Goal: Feedback & Contribution: Submit feedback/report problem

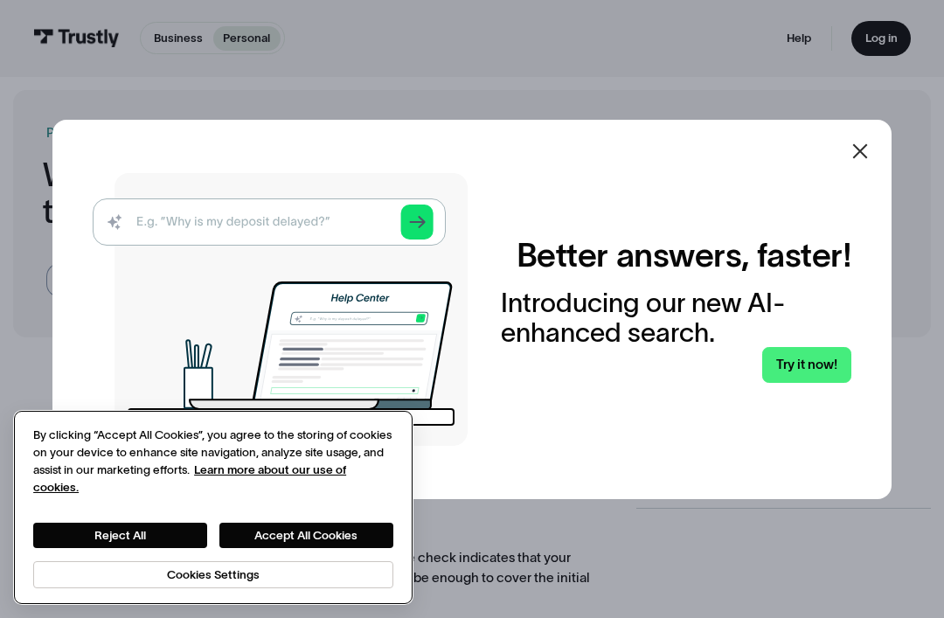
click at [343, 540] on button "Accept All Cookies" at bounding box center [306, 535] width 174 height 25
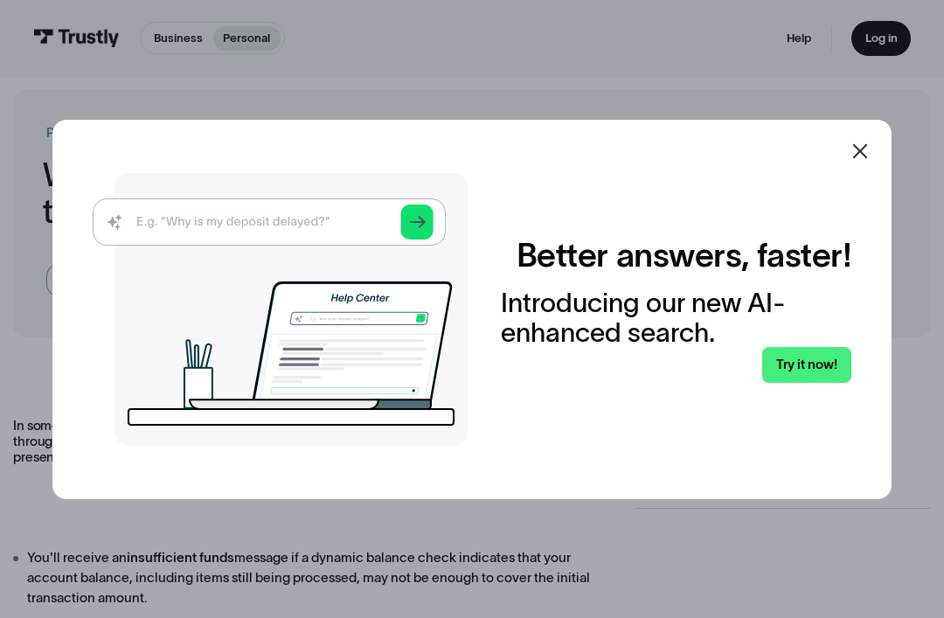
click at [864, 162] on icon at bounding box center [860, 151] width 21 height 21
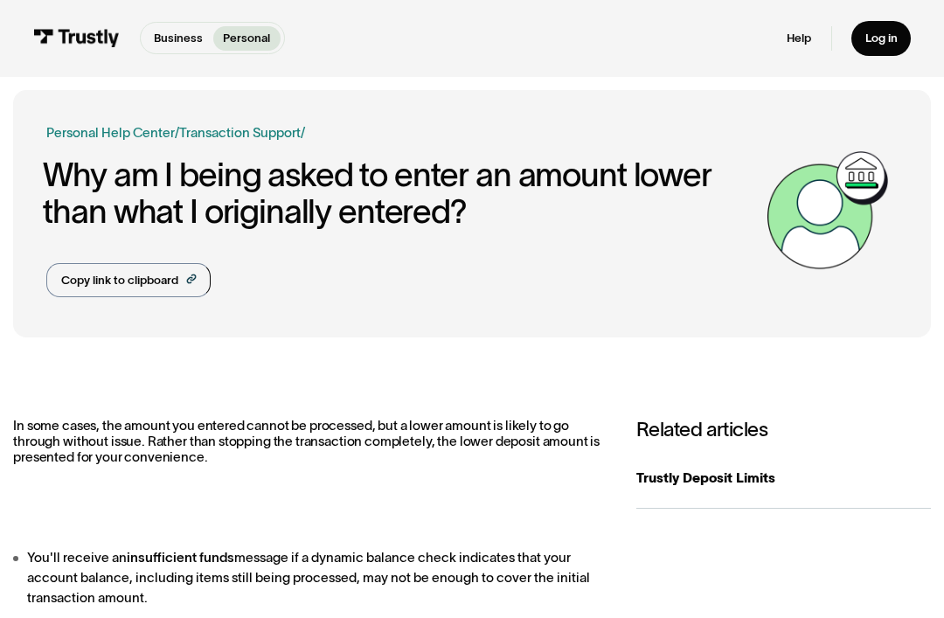
click at [206, 264] on link "Copy link to clipboard" at bounding box center [128, 280] width 164 height 34
click at [341, 203] on h1 "Why am I being asked to enter an amount lower than what I originally entered?" at bounding box center [400, 192] width 714 height 73
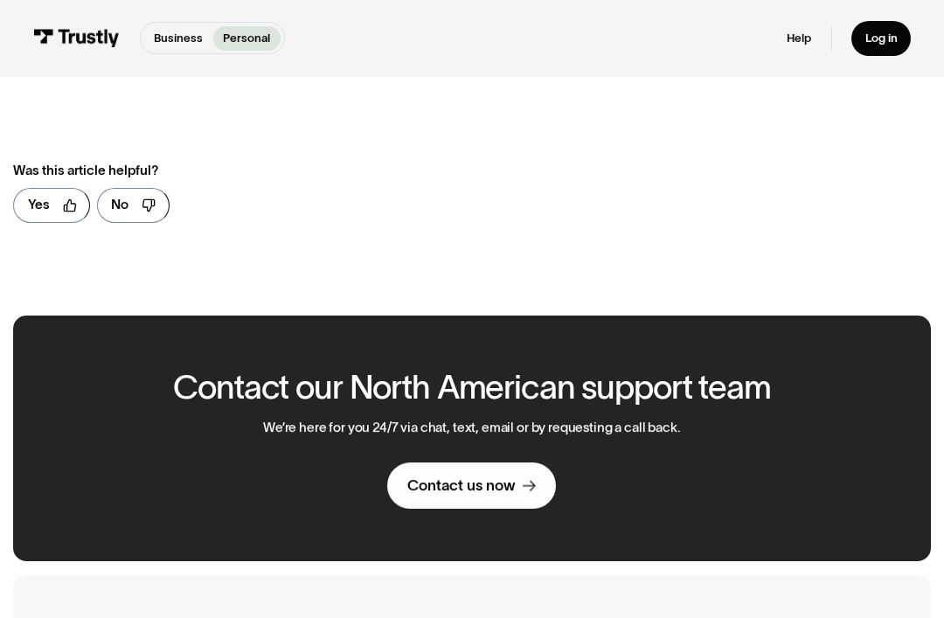
scroll to position [849, 0]
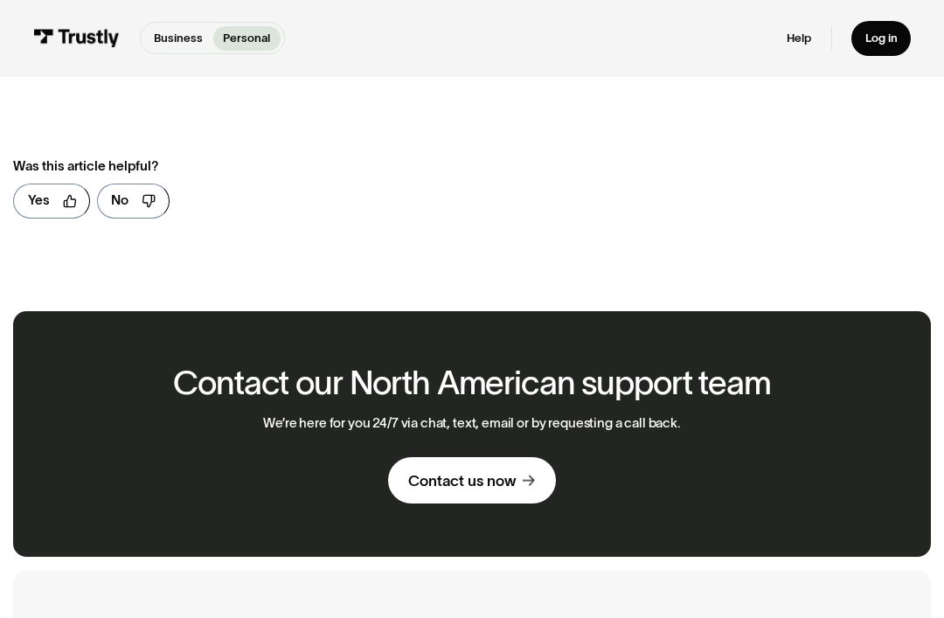
click at [476, 471] on div "Contact us now" at bounding box center [462, 480] width 108 height 19
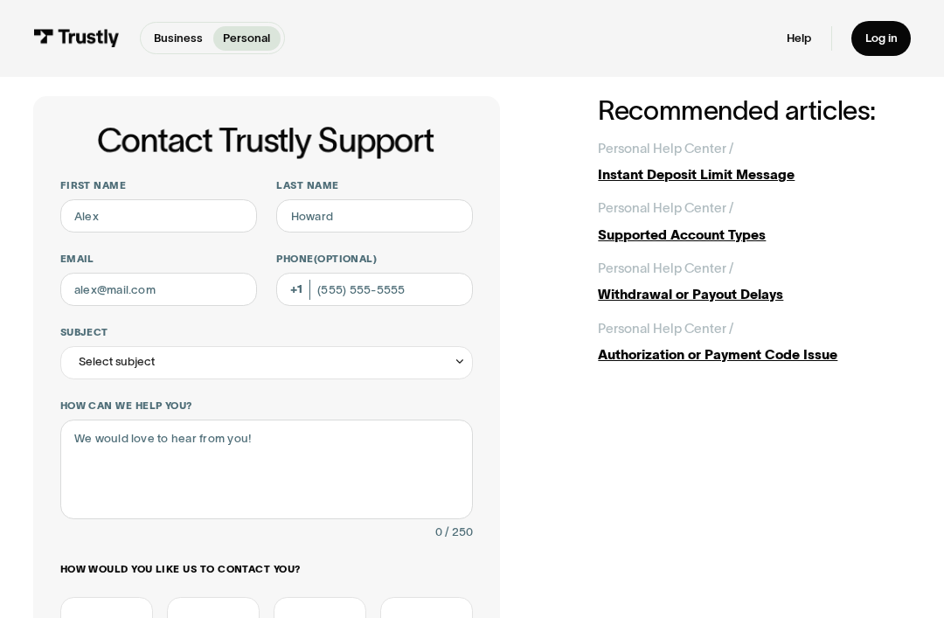
scroll to position [45, 0]
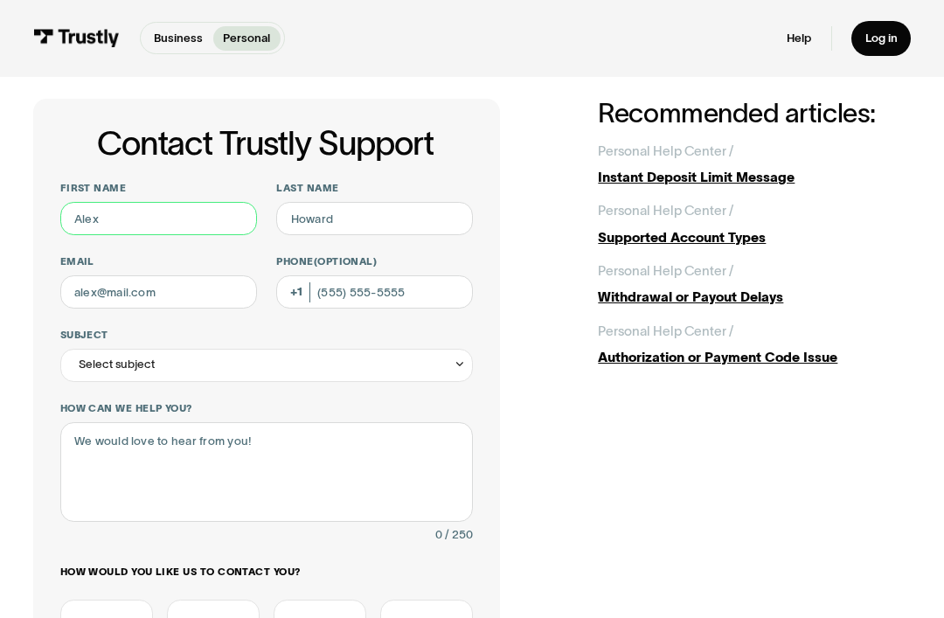
click at [185, 233] on input "First name" at bounding box center [158, 218] width 197 height 33
type input "Philip"
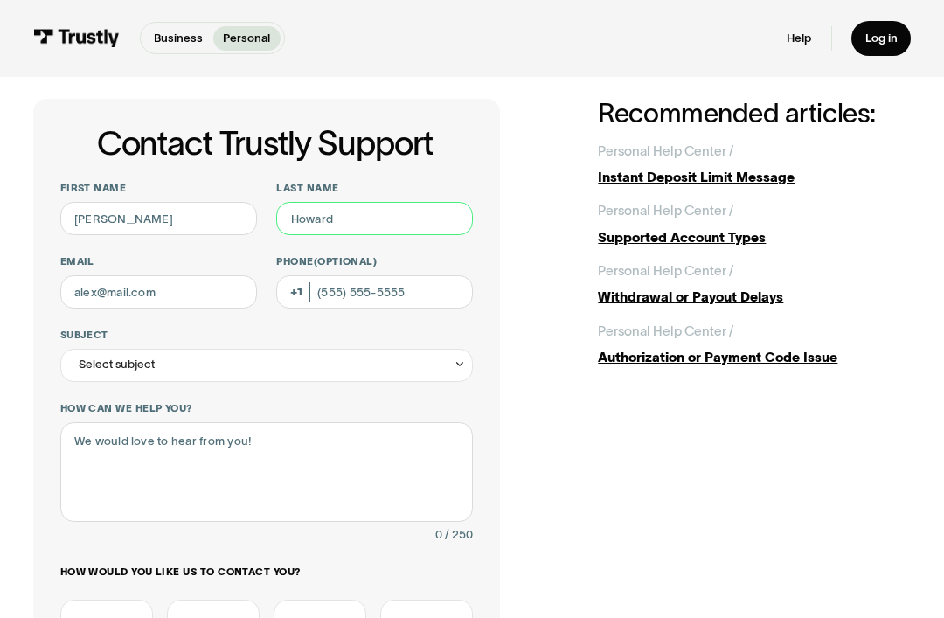
type input "Casone"
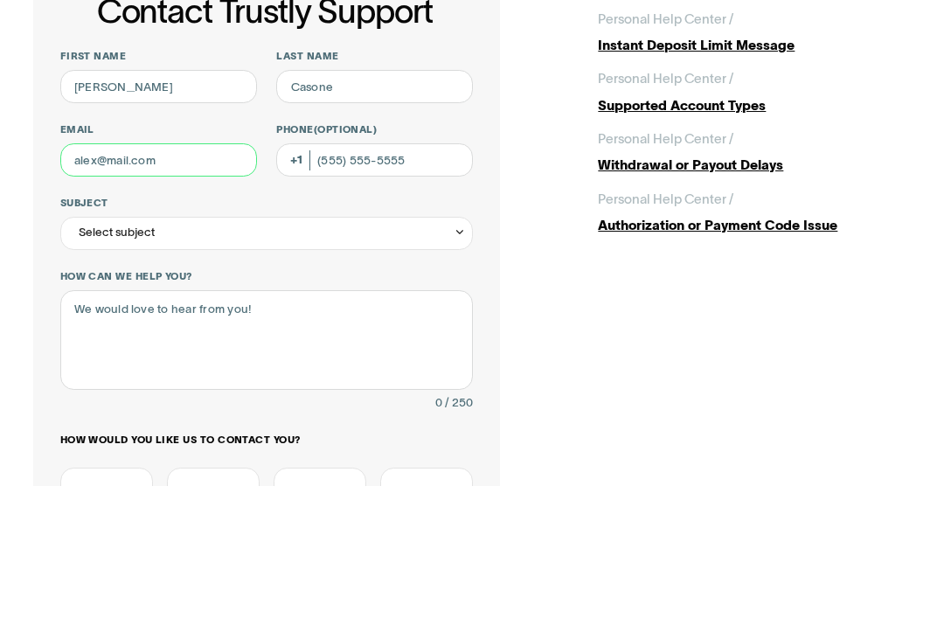
click at [198, 275] on input "Email" at bounding box center [158, 291] width 197 height 33
click at [207, 275] on input "Email" at bounding box center [158, 291] width 197 height 33
click at [177, 275] on input "Email" at bounding box center [158, 291] width 197 height 33
click at [174, 275] on input "Email" at bounding box center [158, 291] width 197 height 33
click at [171, 275] on input "Email" at bounding box center [158, 291] width 197 height 33
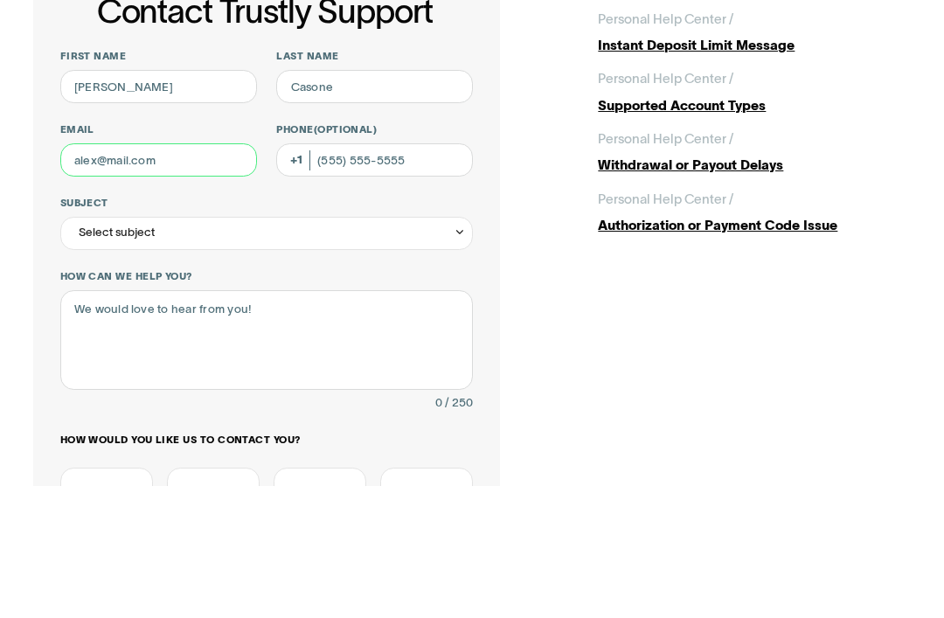
click at [164, 275] on input "Email" at bounding box center [158, 291] width 197 height 33
click at [207, 275] on input "Email" at bounding box center [158, 291] width 197 height 33
click at [202, 275] on input "Email" at bounding box center [158, 291] width 197 height 33
click at [215, 275] on input "Email" at bounding box center [158, 291] width 197 height 33
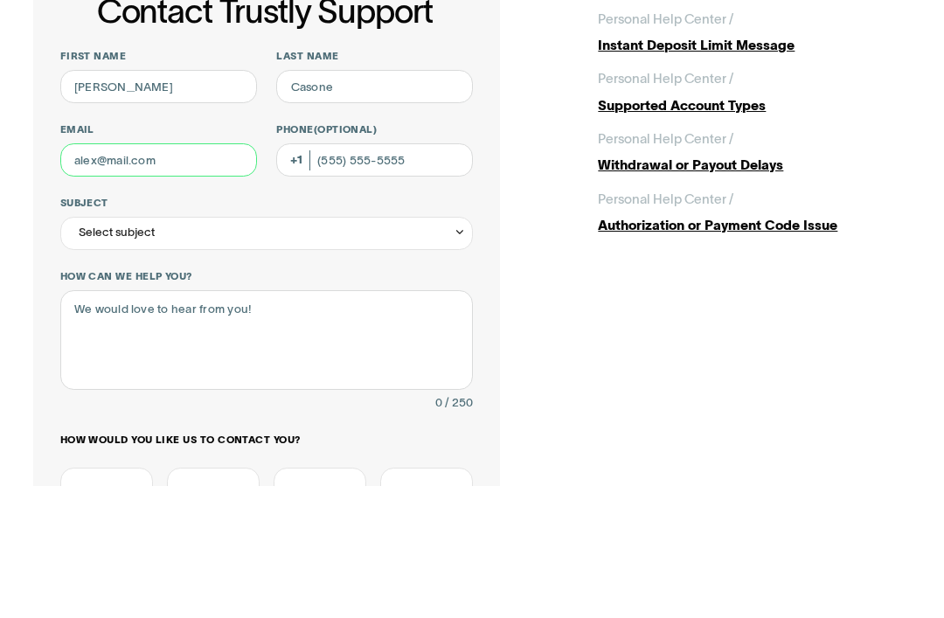
click at [193, 275] on input "Email" at bounding box center [158, 291] width 197 height 33
type input "casone30@icloud.com"
type input "(757) 477-3532"
click at [351, 349] on div "Select subject" at bounding box center [267, 365] width 414 height 33
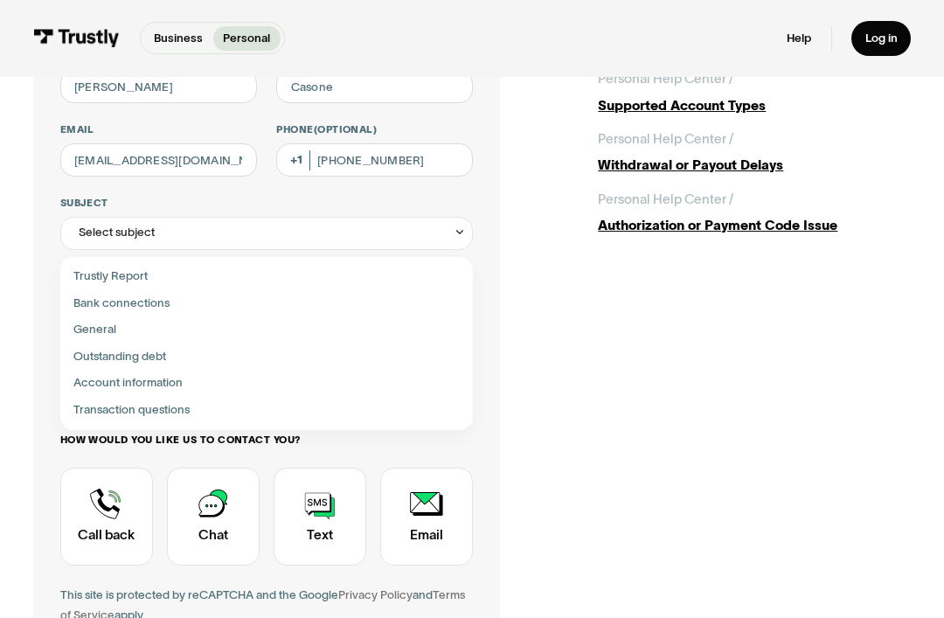
click at [148, 308] on div "Contact Trustly Support" at bounding box center [266, 303] width 400 height 27
type input "**********"
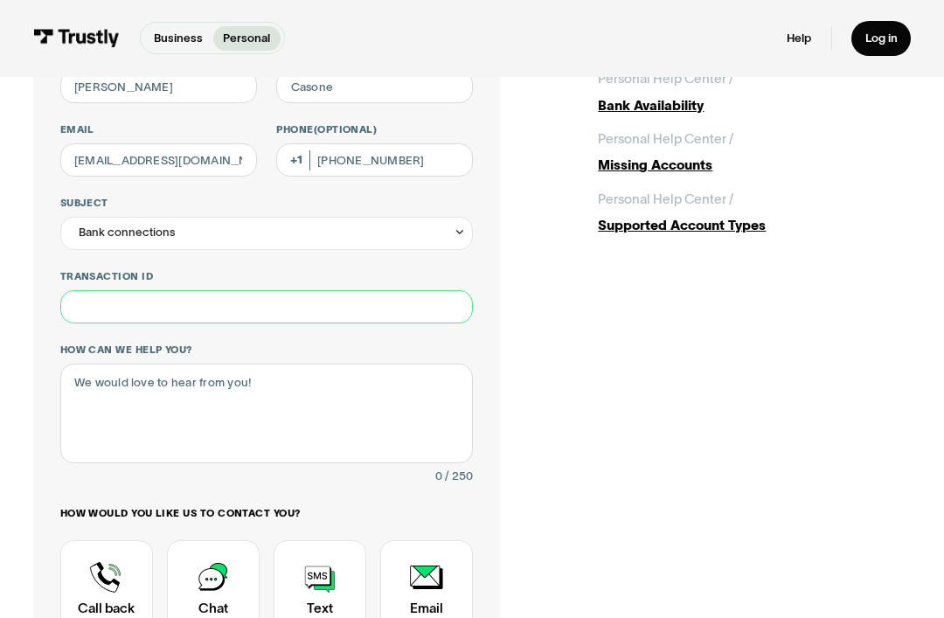
click at [235, 310] on input "Transaction ID" at bounding box center [267, 306] width 414 height 33
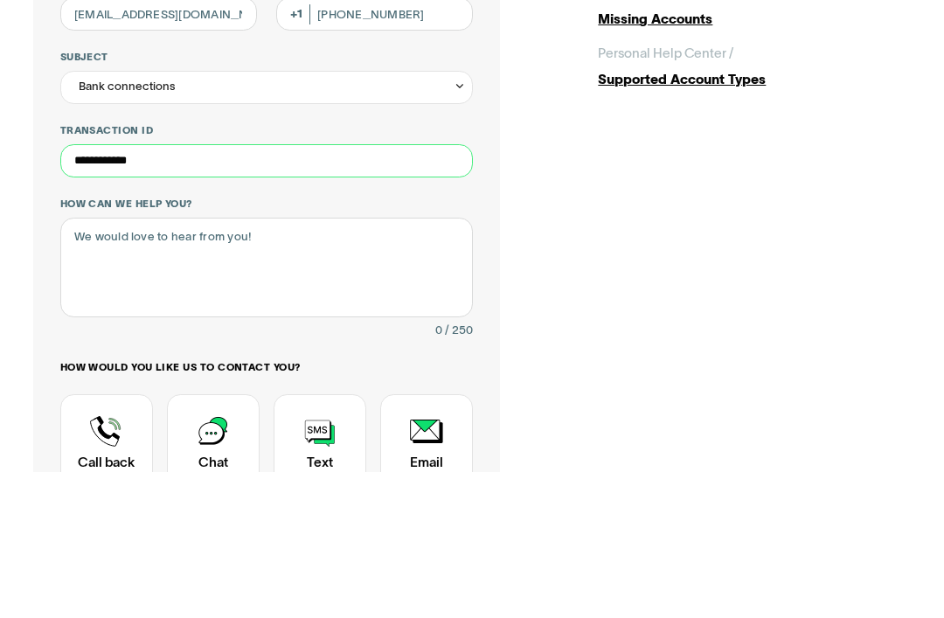
type input "**********"
click at [373, 364] on textarea "How can we help you?" at bounding box center [267, 414] width 414 height 100
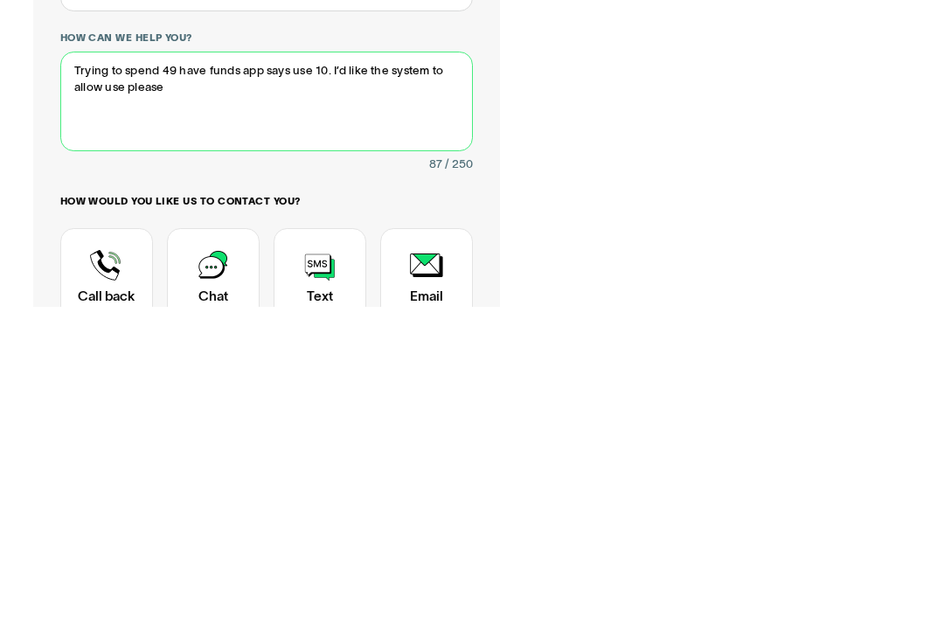
type textarea "Trying to spend 49 have funds app says use 10. I’d like the system to allow use…"
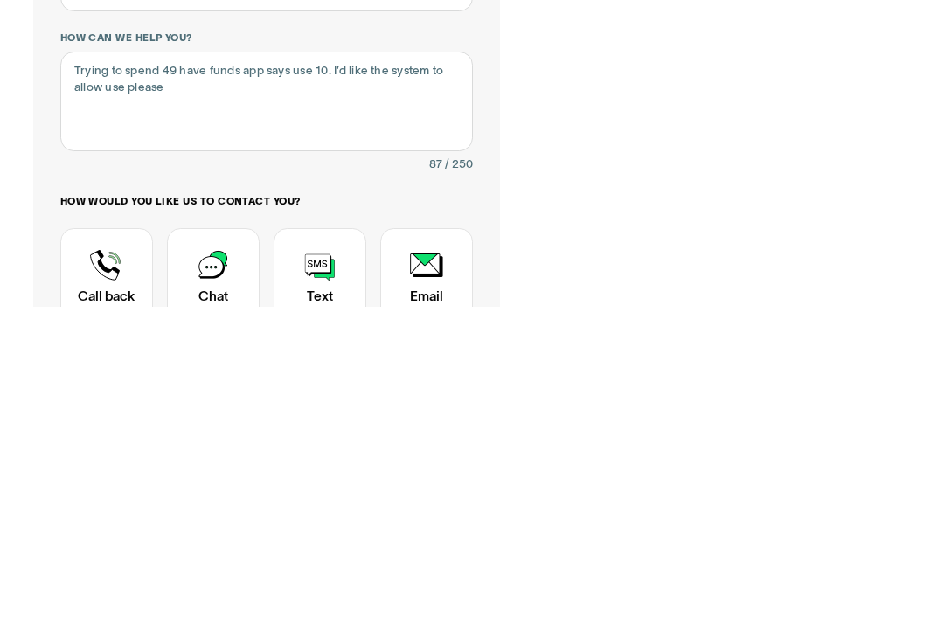
click at [212, 540] on div "Contact Trustly Support" at bounding box center [213, 589] width 93 height 98
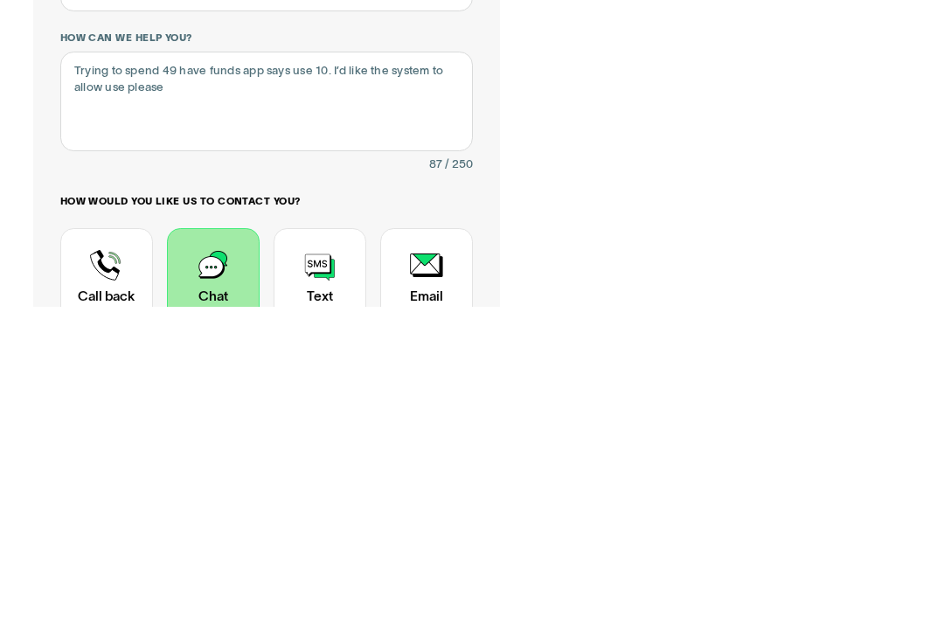
scroll to position [489, 0]
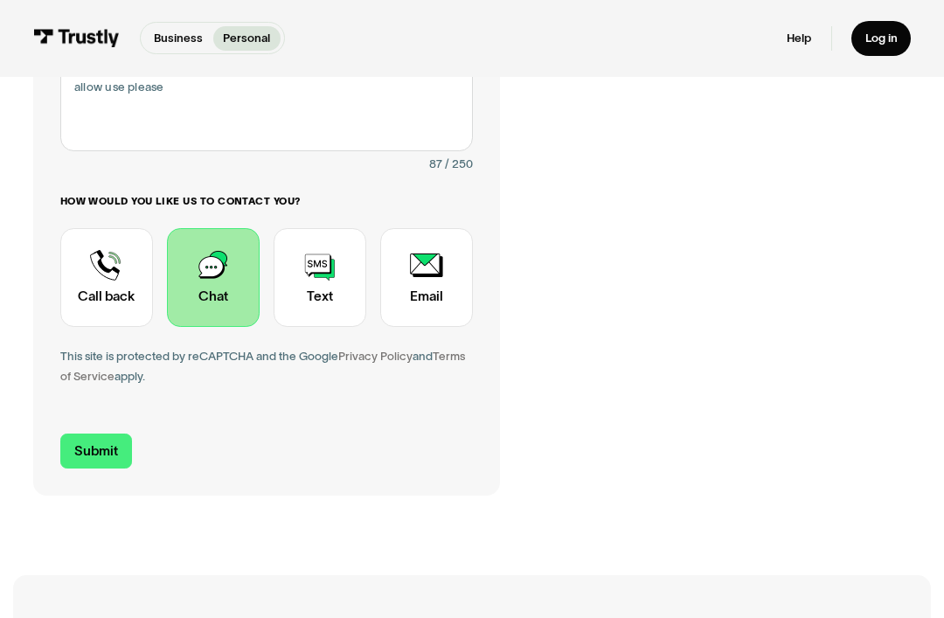
click at [90, 448] on input "Submit" at bounding box center [96, 451] width 73 height 35
type input "+17574773532"
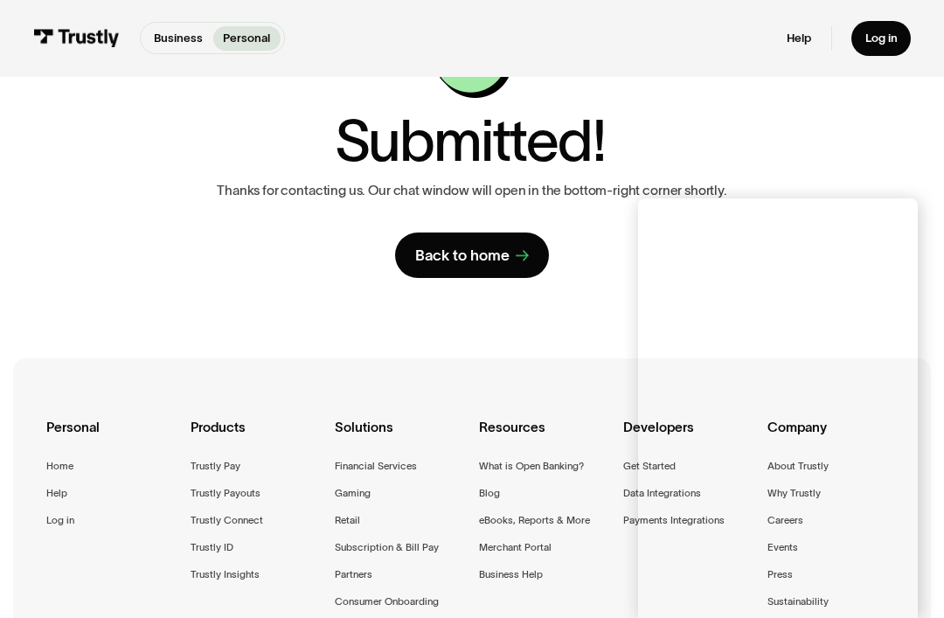
scroll to position [122, 0]
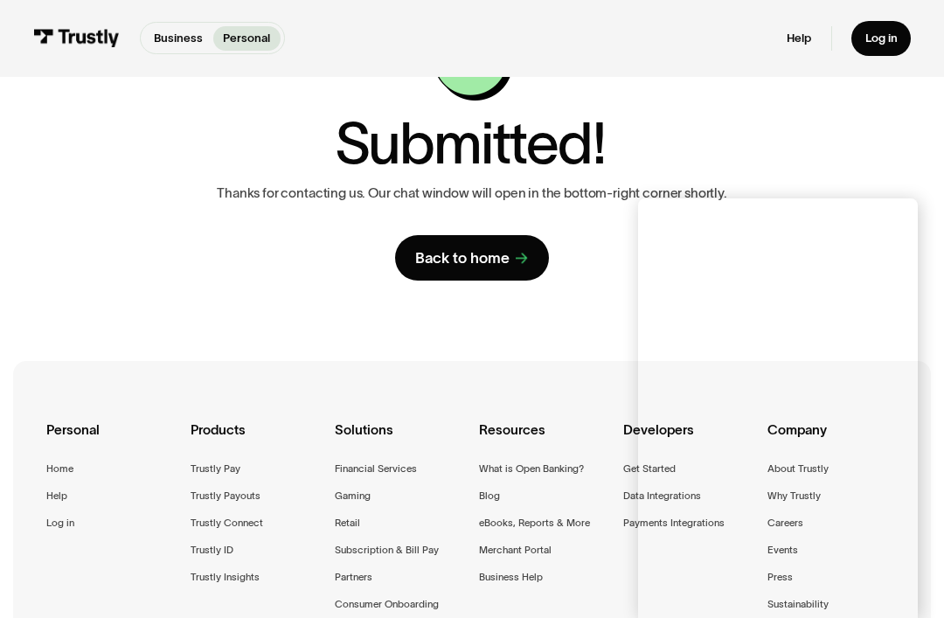
click at [433, 247] on link "Back to home" at bounding box center [472, 258] width 155 height 46
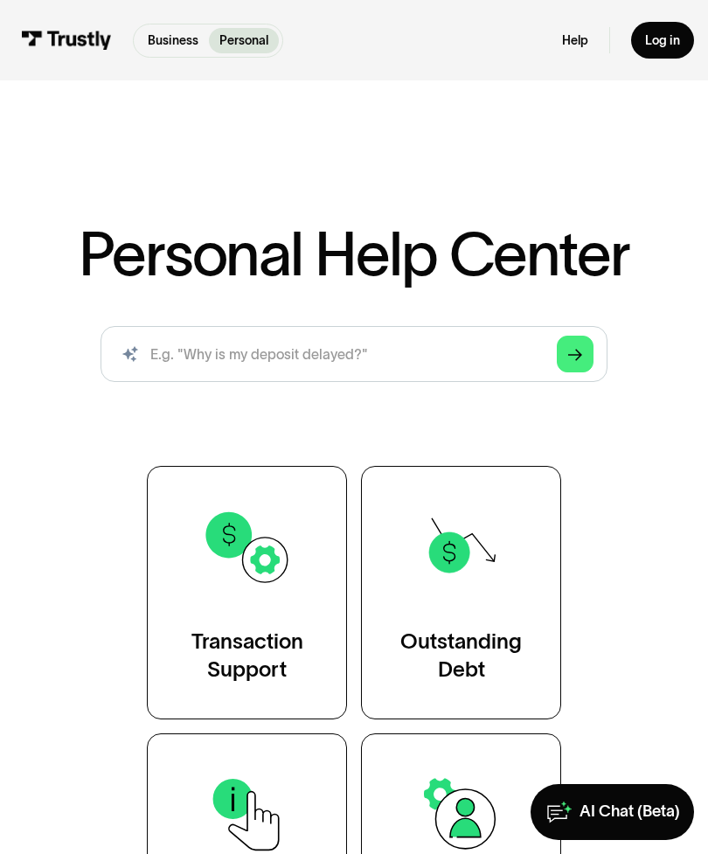
click at [644, 810] on div "AI Chat (Beta)" at bounding box center [630, 812] width 101 height 20
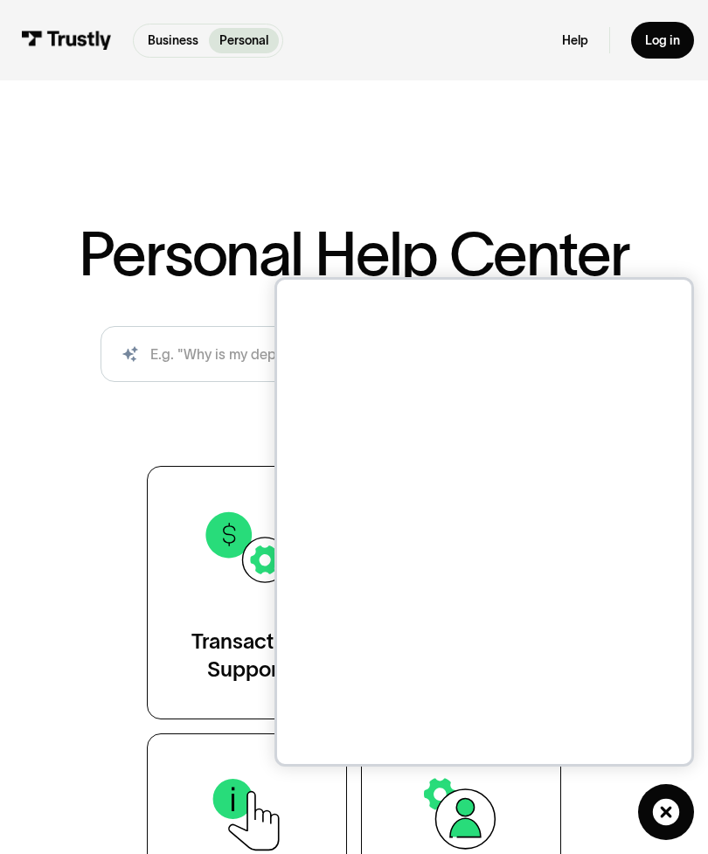
click at [88, 162] on div "Personal Help Center AI-powered search ( 1 / 4 ) Type your question and our sma…" at bounding box center [354, 549] width 708 height 876
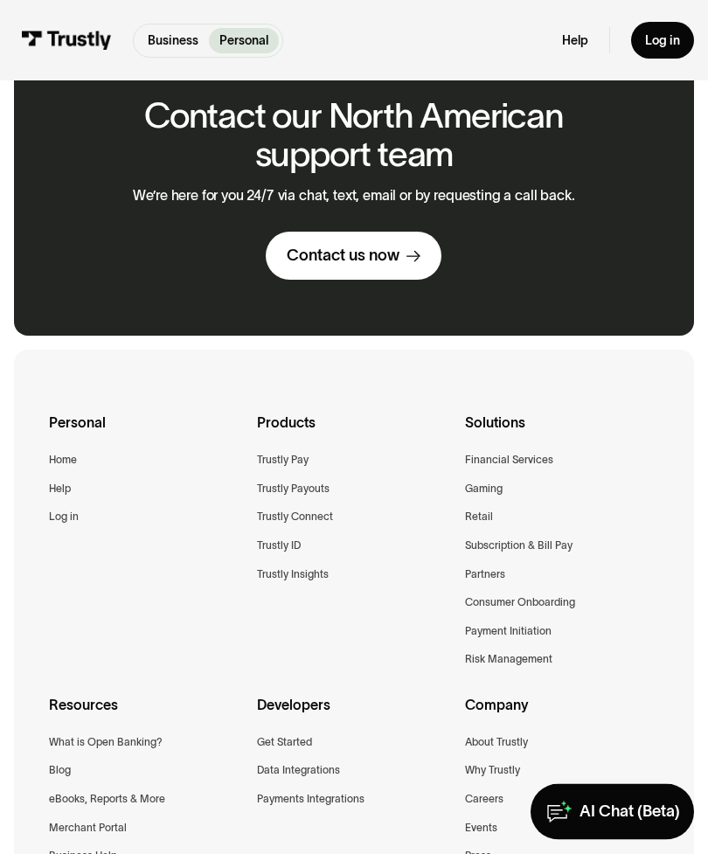
scroll to position [1590, 0]
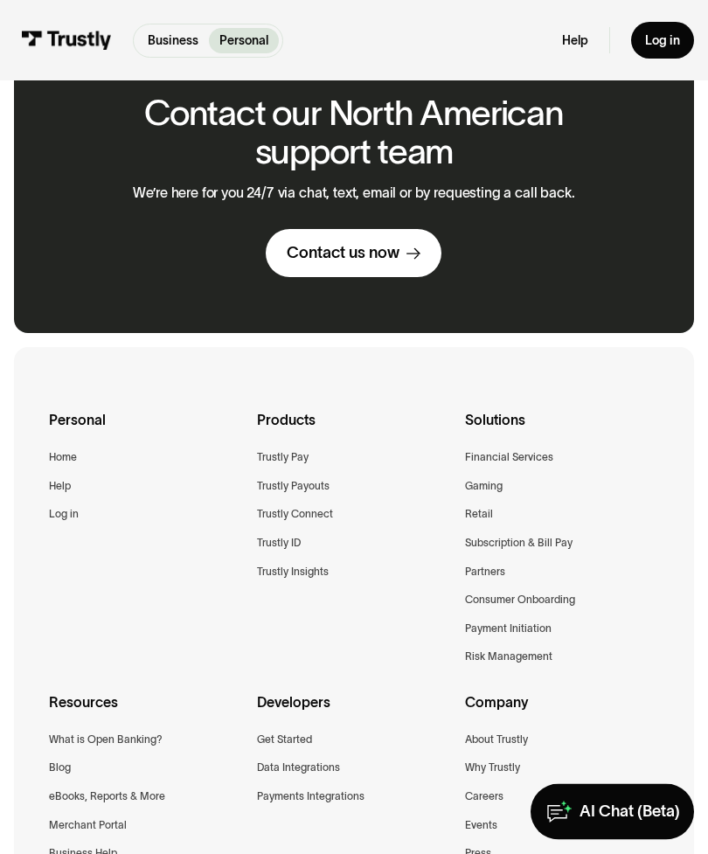
click at [93, 230] on div "Contact our North American support team We’re here for you 24/7 via chat, text,…" at bounding box center [354, 186] width 540 height 296
click at [296, 259] on link "Contact us now" at bounding box center [354, 253] width 176 height 48
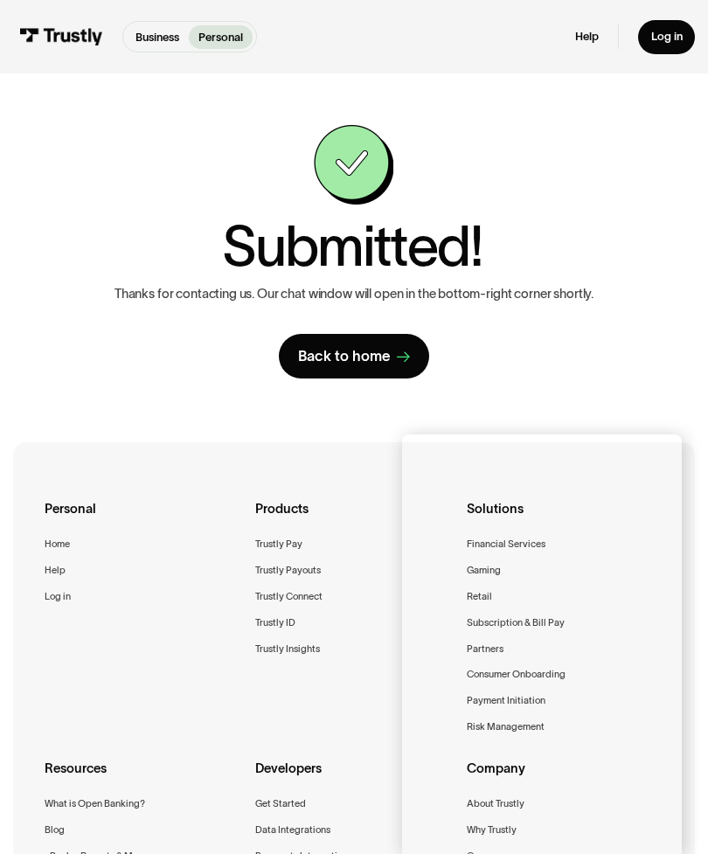
scroll to position [21, 0]
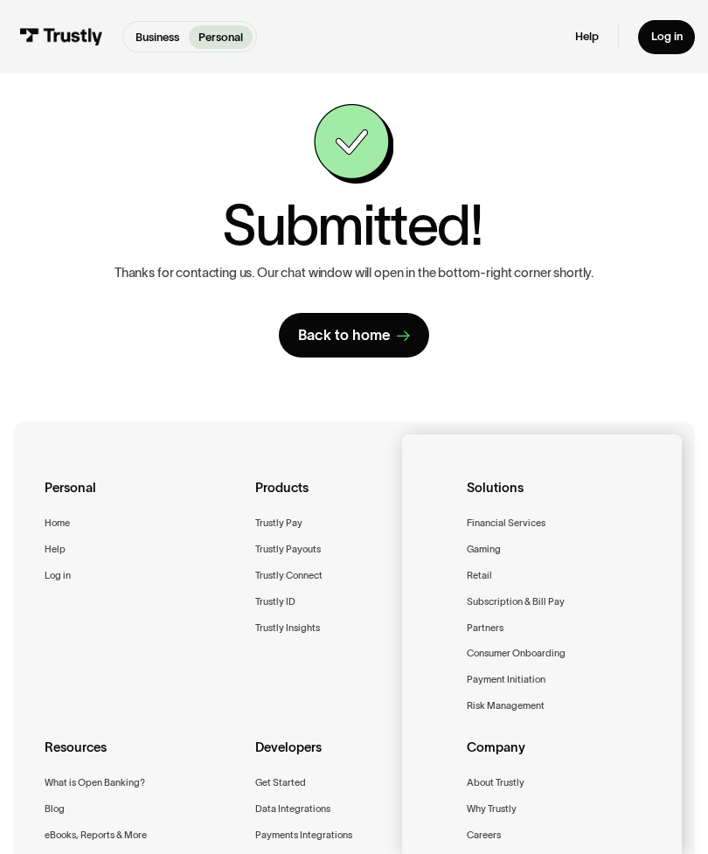
click at [636, 349] on div "Contact Trustly Support First name Last name Email Phone (Optional) Subject Sel…" at bounding box center [354, 231] width 644 height 254
click at [653, 349] on div "Contact Trustly Support First name Last name Email Phone (Optional) Subject Sel…" at bounding box center [354, 231] width 644 height 254
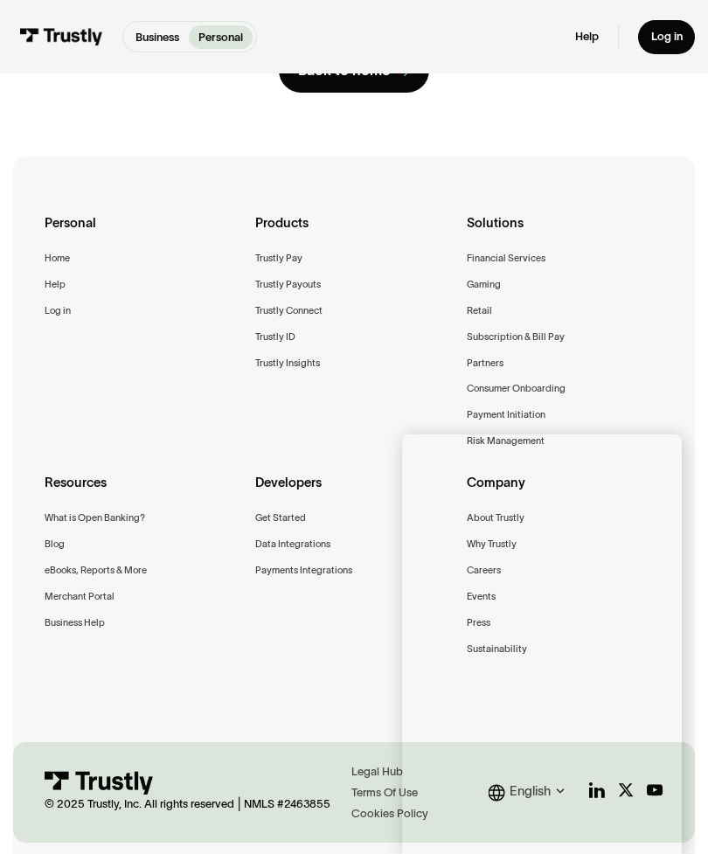
scroll to position [342, 0]
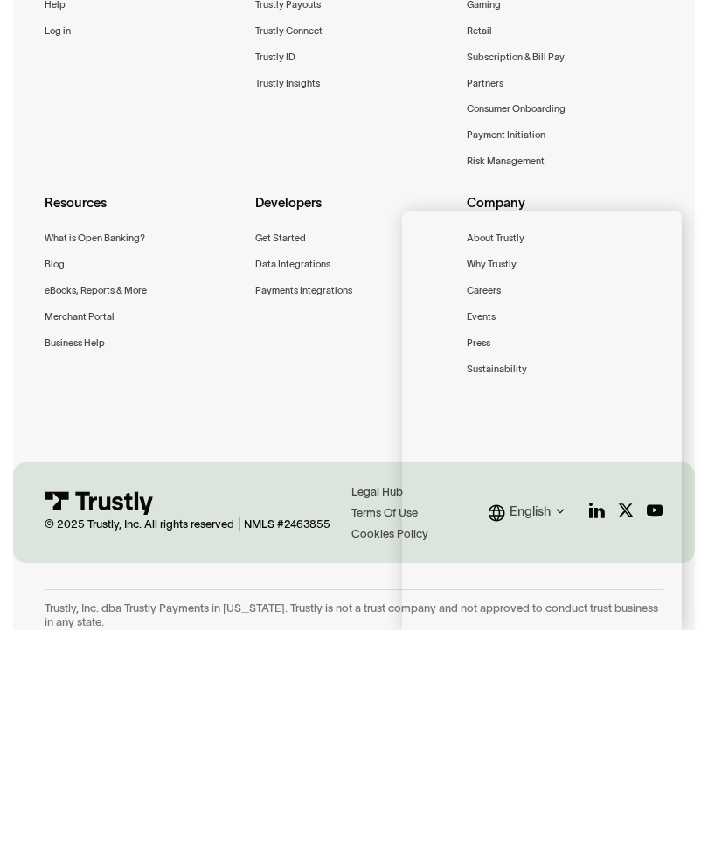
click at [156, 410] on div "Personal Home Help Log in Products Trustly Pay Trustly Payouts Trustly Connect …" at bounding box center [354, 400] width 618 height 598
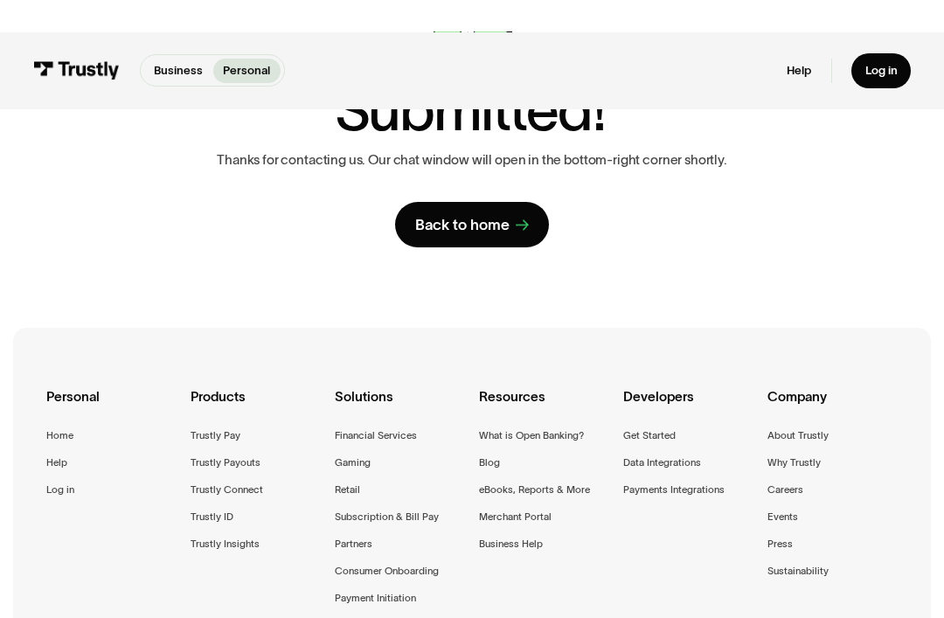
scroll to position [0, 0]
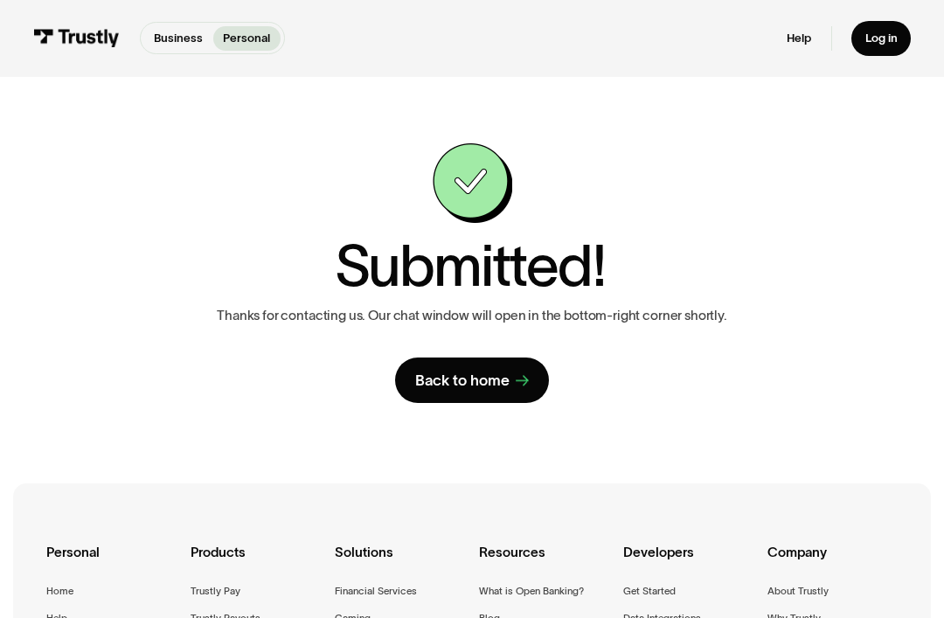
click at [578, 7] on div "Business Personal Business Personal Help Log in Business Personal Help Log in" at bounding box center [472, 38] width 878 height 77
